Goal: Information Seeking & Learning: Learn about a topic

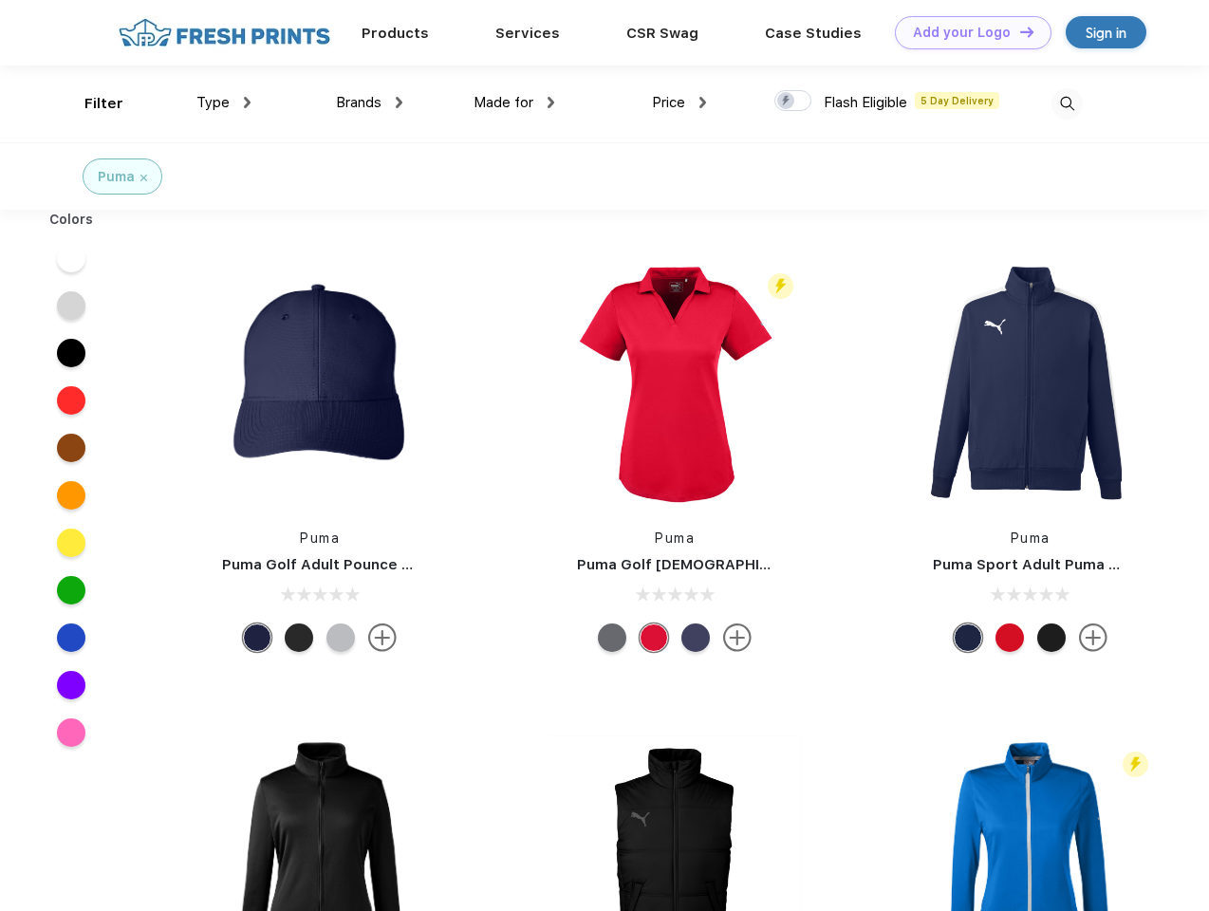
click at [966, 32] on link "Add your Logo Design Tool" at bounding box center [973, 32] width 157 height 33
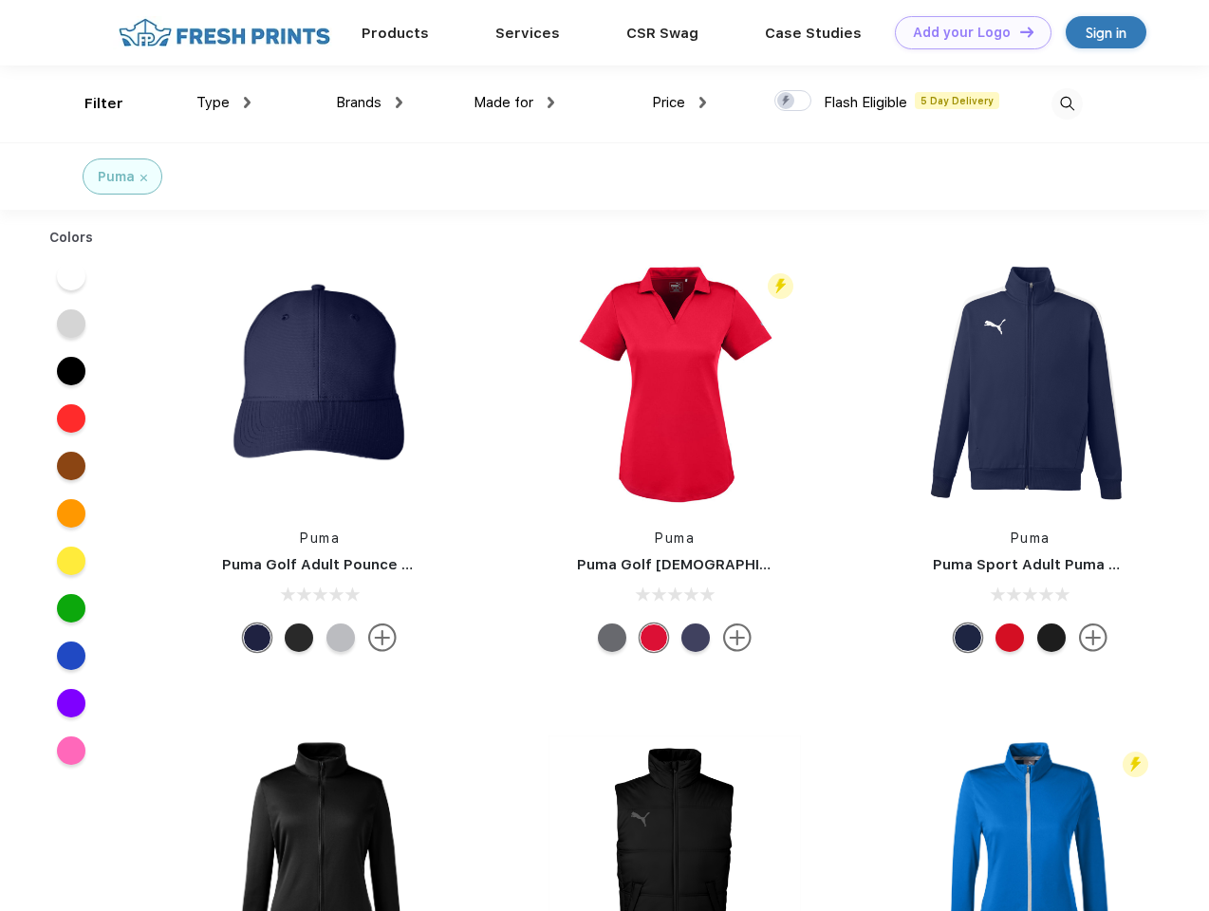
click at [0, 0] on div "Design Tool" at bounding box center [0, 0] width 0 height 0
click at [1019, 31] on link "Add your Logo Design Tool" at bounding box center [973, 32] width 157 height 33
click at [91, 103] on div "Filter" at bounding box center [103, 104] width 39 height 22
click at [224, 103] on span "Type" at bounding box center [212, 102] width 33 height 17
click at [369, 103] on span "Brands" at bounding box center [359, 102] width 46 height 17
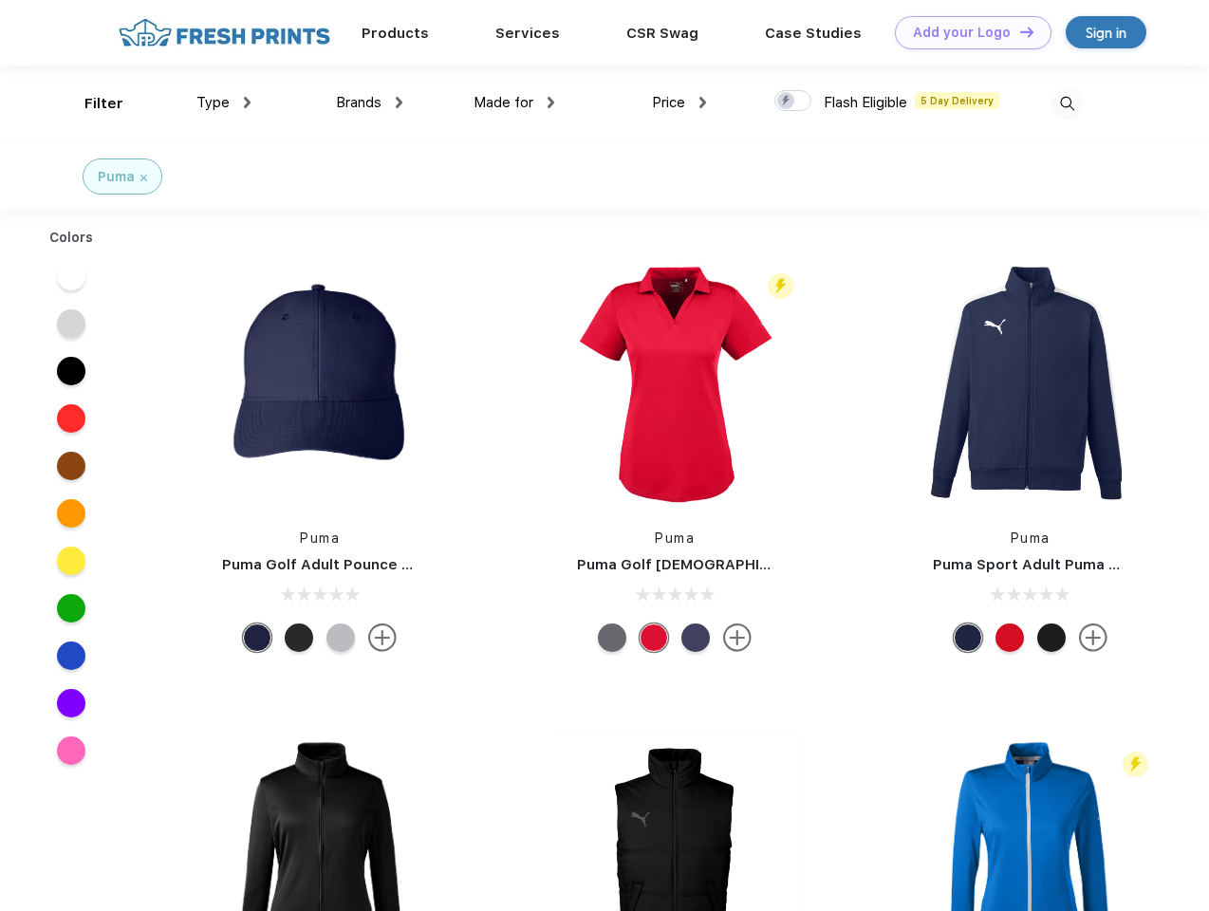
click at [514, 103] on span "Made for" at bounding box center [504, 102] width 60 height 17
click at [680, 103] on span "Price" at bounding box center [668, 102] width 33 height 17
click at [794, 102] on div at bounding box center [793, 100] width 37 height 21
click at [787, 102] on input "checkbox" at bounding box center [781, 95] width 12 height 12
checkbox input "true"
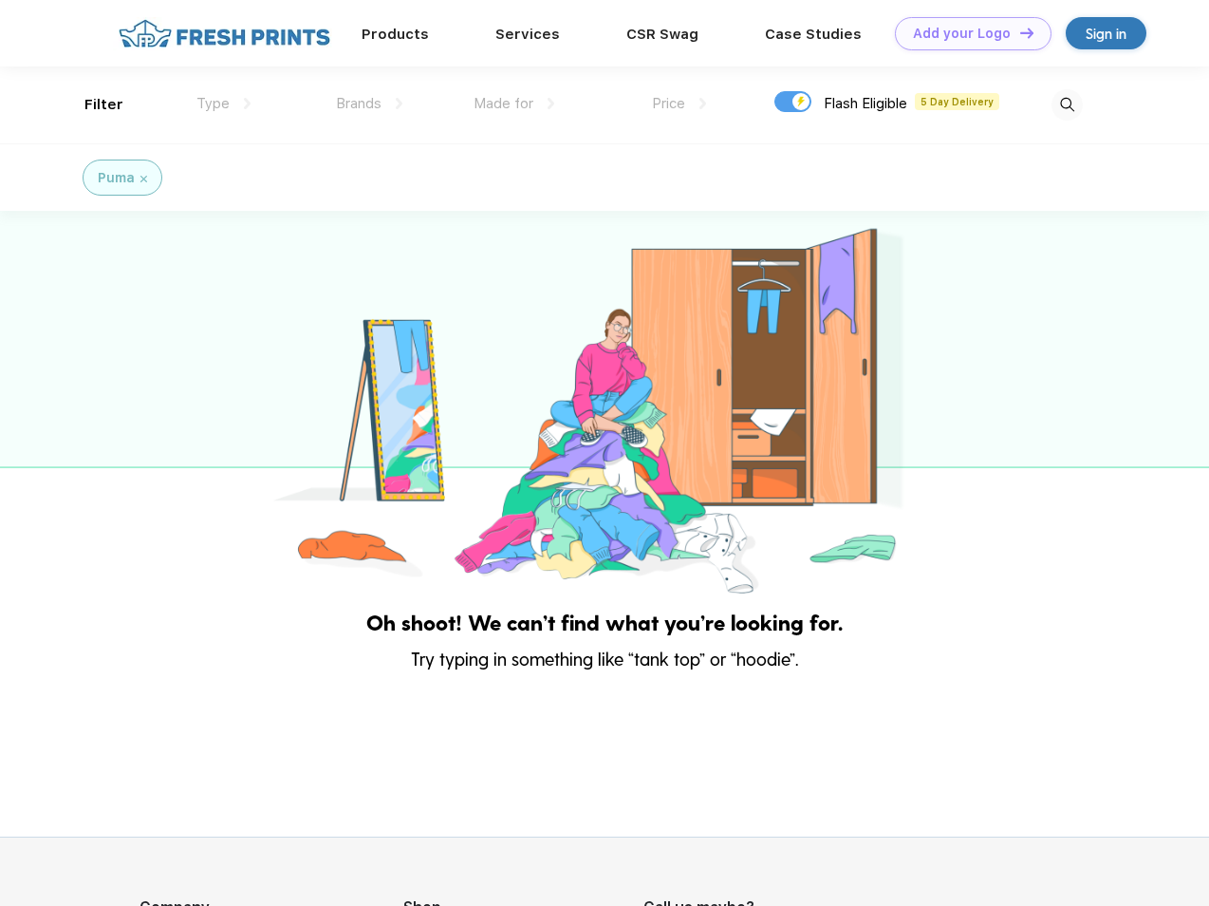
click at [1067, 103] on img at bounding box center [1067, 104] width 31 height 31
